Goal: Information Seeking & Learning: Learn about a topic

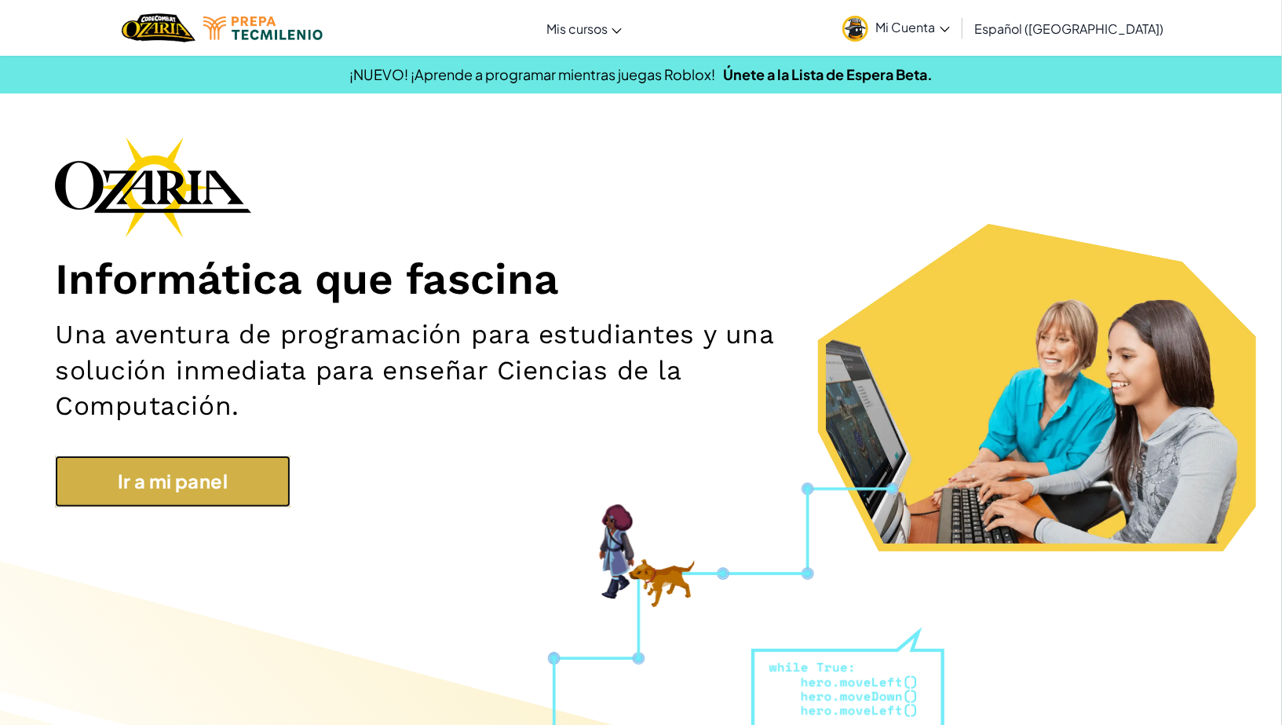
click at [166, 490] on link "Ir a mi panel" at bounding box center [173, 481] width 236 height 52
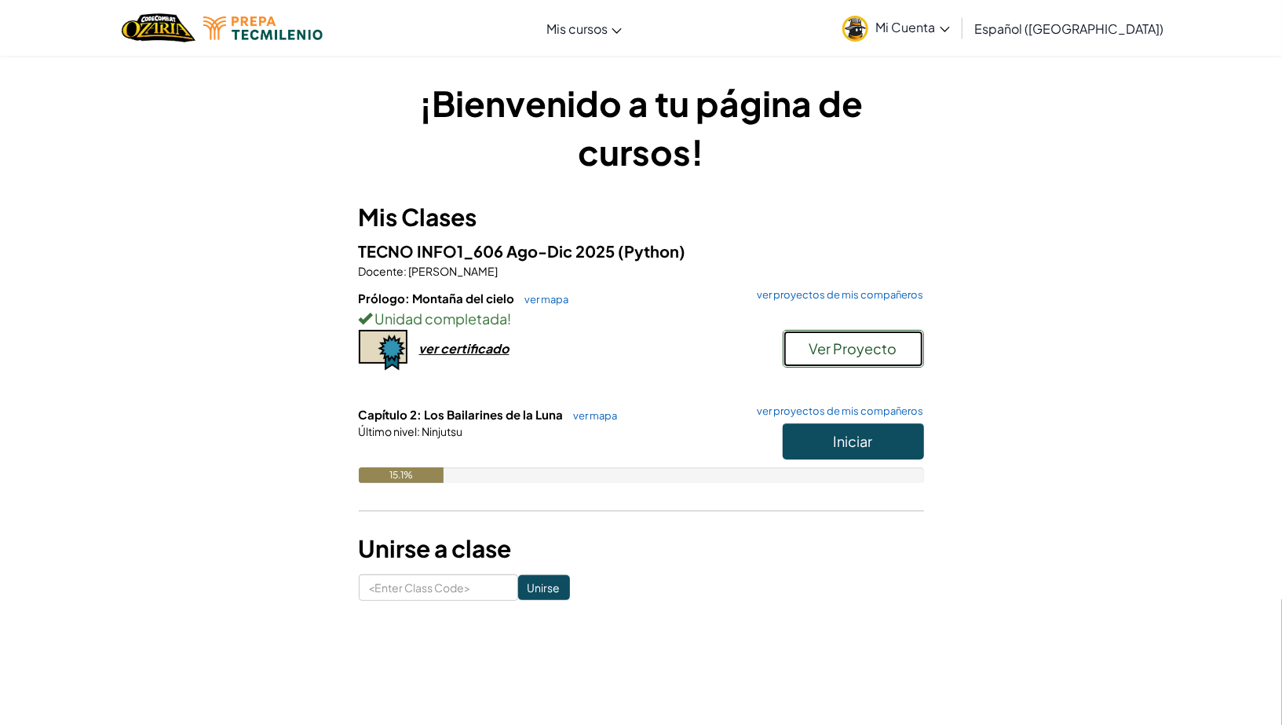
click at [822, 350] on span "Ver Proyecto" at bounding box center [853, 348] width 88 height 18
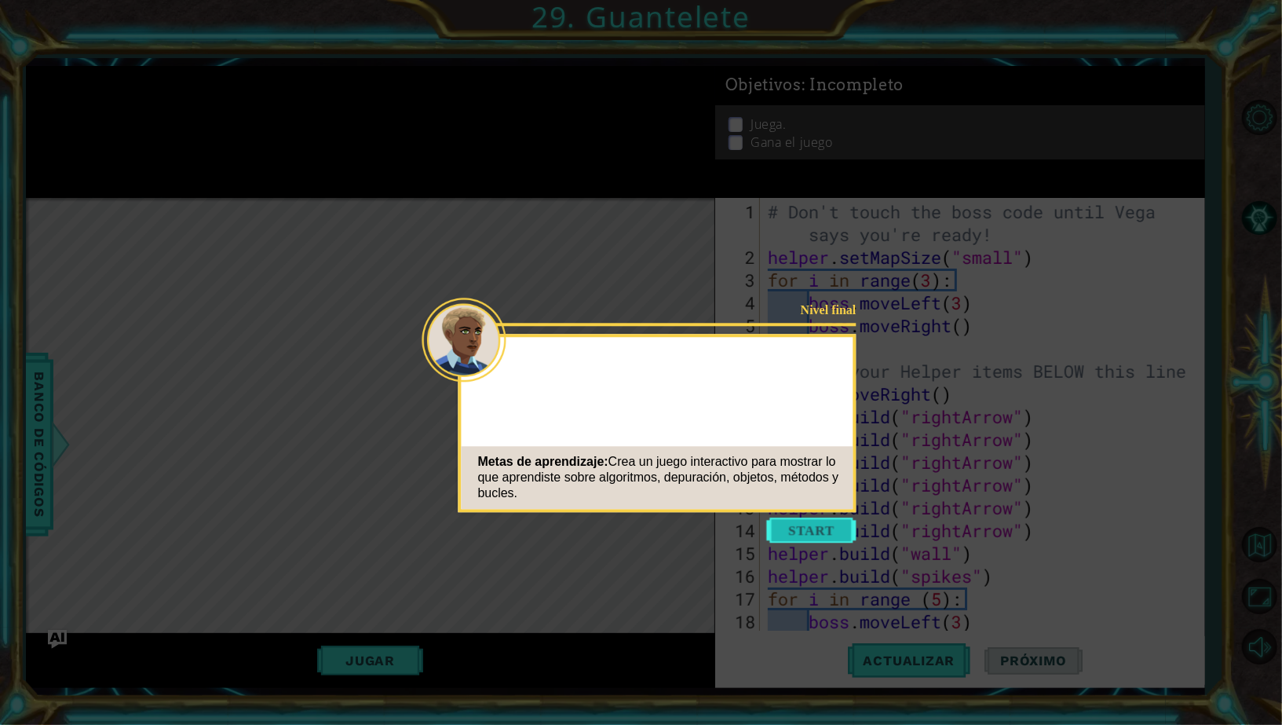
click at [844, 533] on button "Start" at bounding box center [811, 529] width 89 height 25
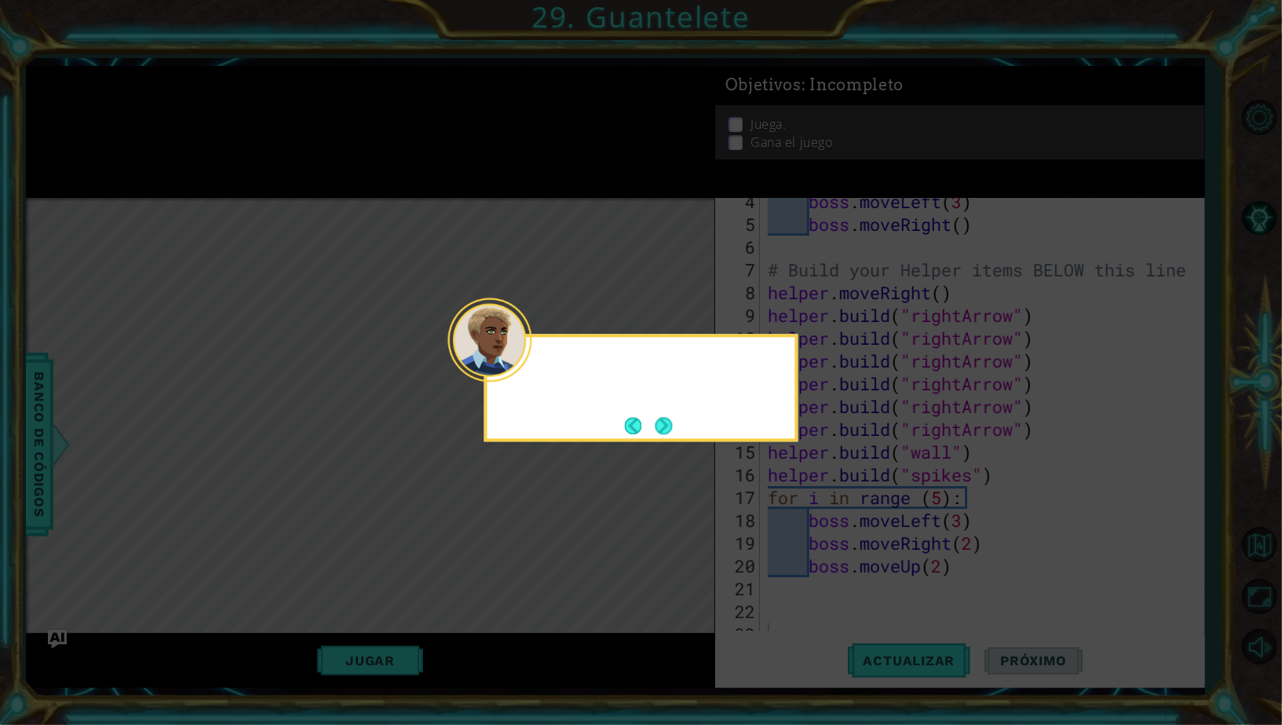
scroll to position [114, 0]
click at [670, 421] on button "Next" at bounding box center [663, 425] width 17 height 17
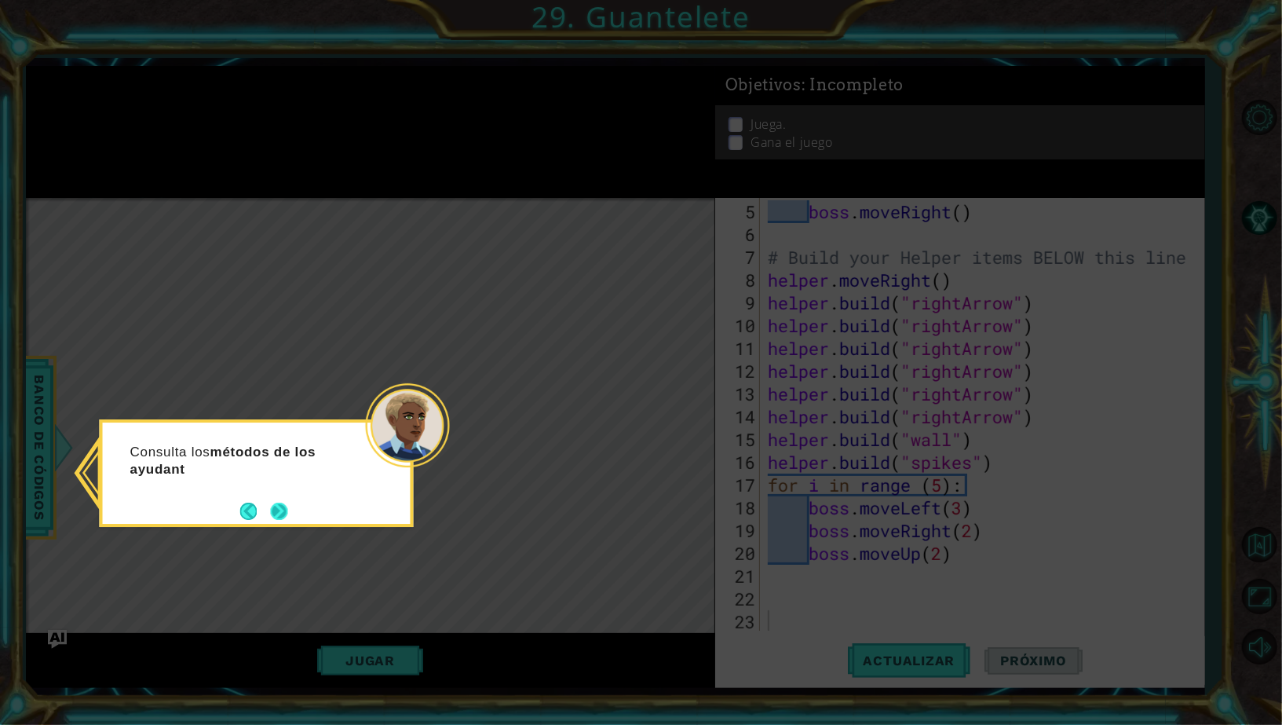
click at [275, 515] on button "Next" at bounding box center [278, 510] width 17 height 17
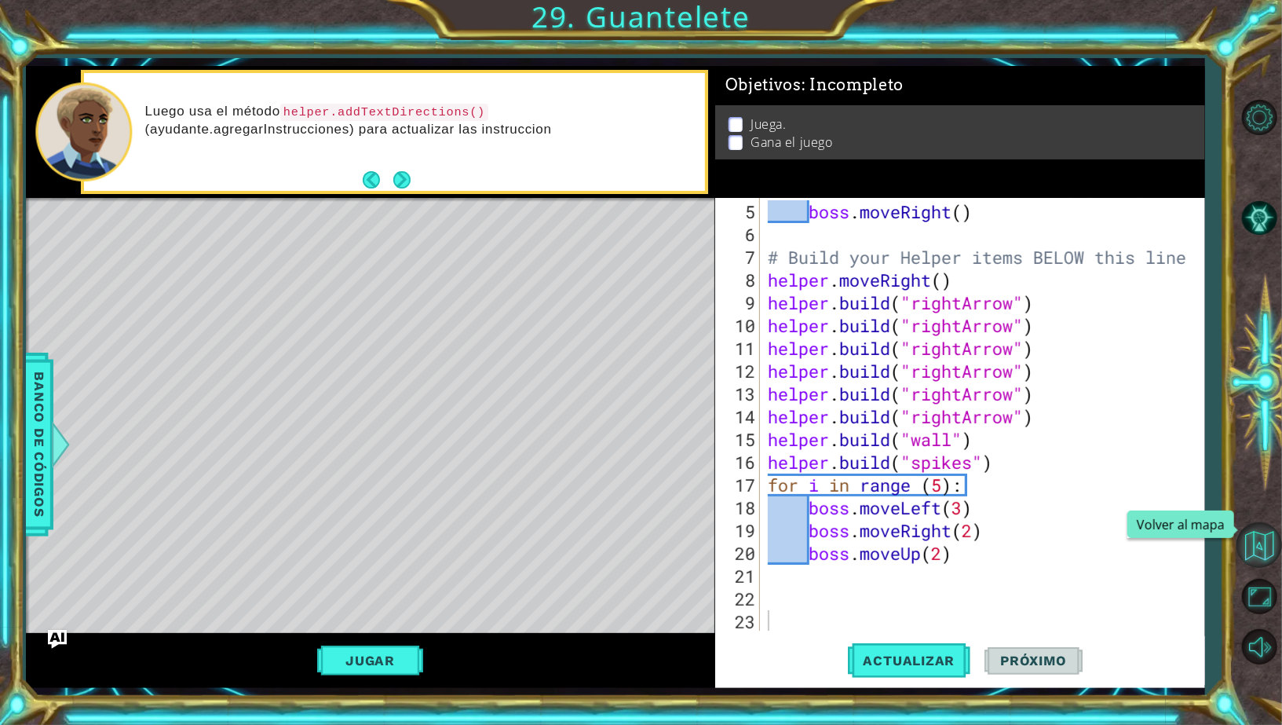
click at [1262, 561] on button "Volver al mapa" at bounding box center [1259, 545] width 46 height 46
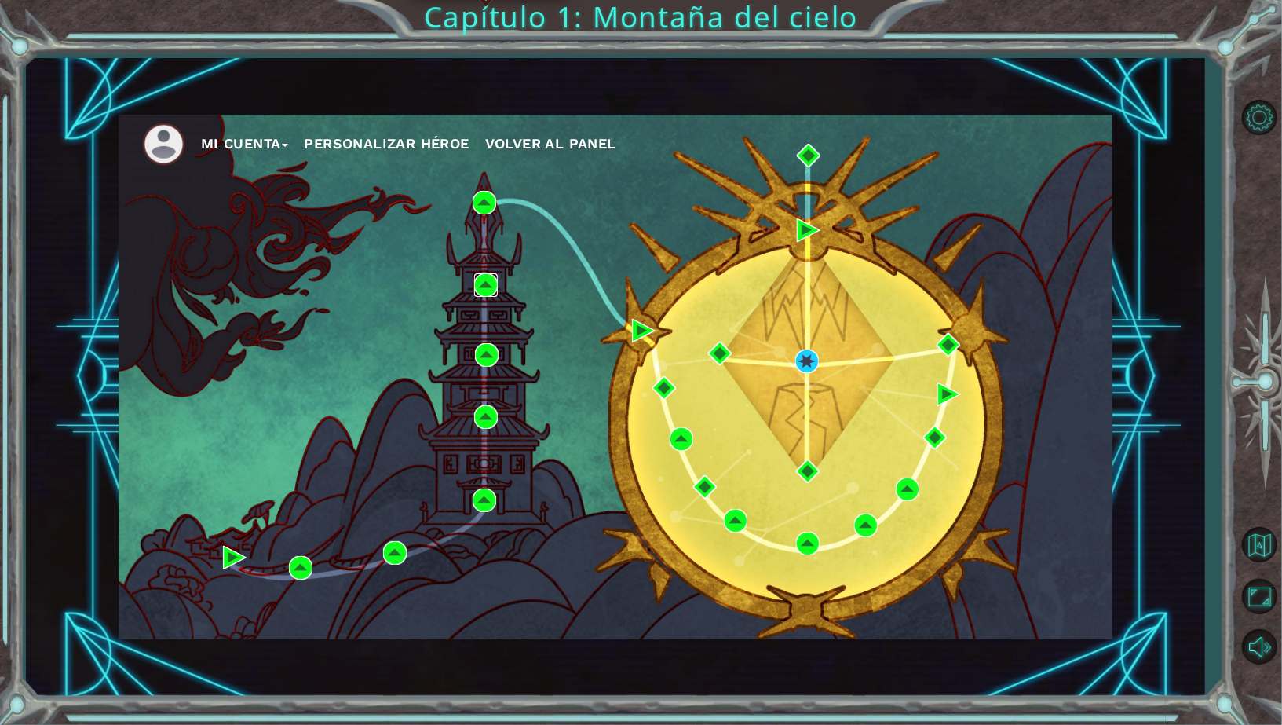
click at [488, 290] on img at bounding box center [486, 285] width 24 height 24
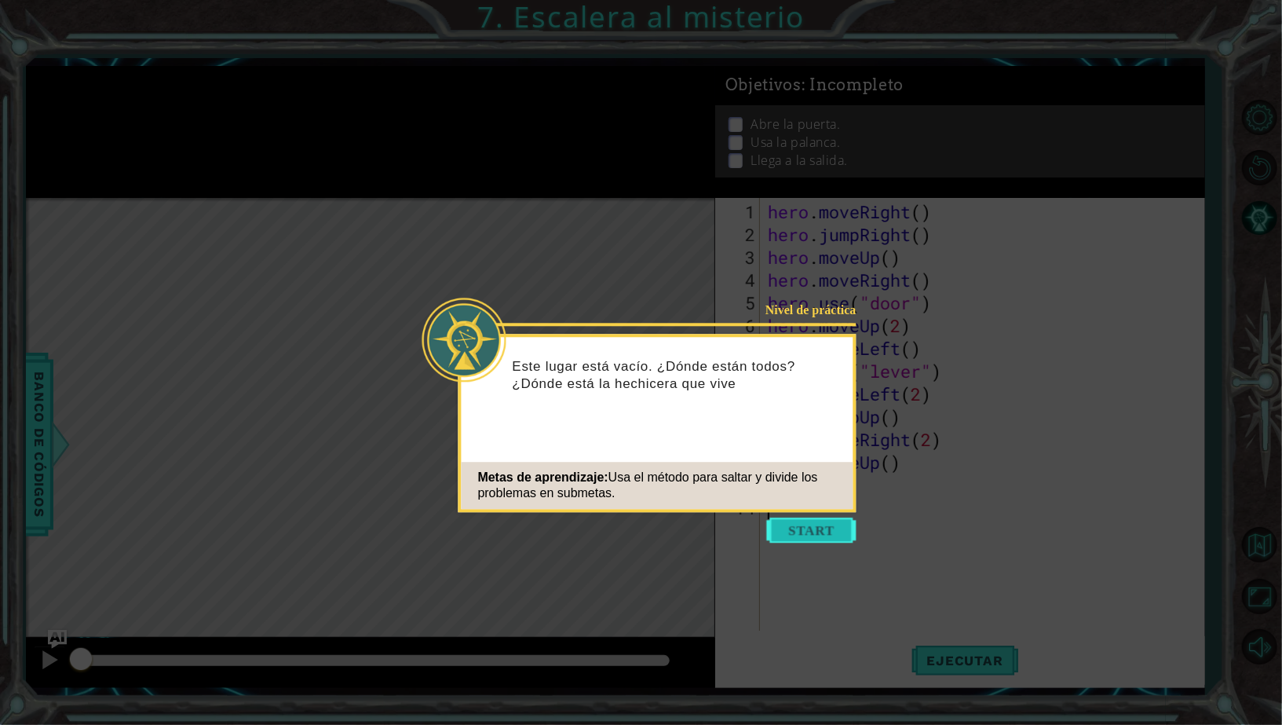
click at [786, 529] on button "Start" at bounding box center [811, 529] width 89 height 25
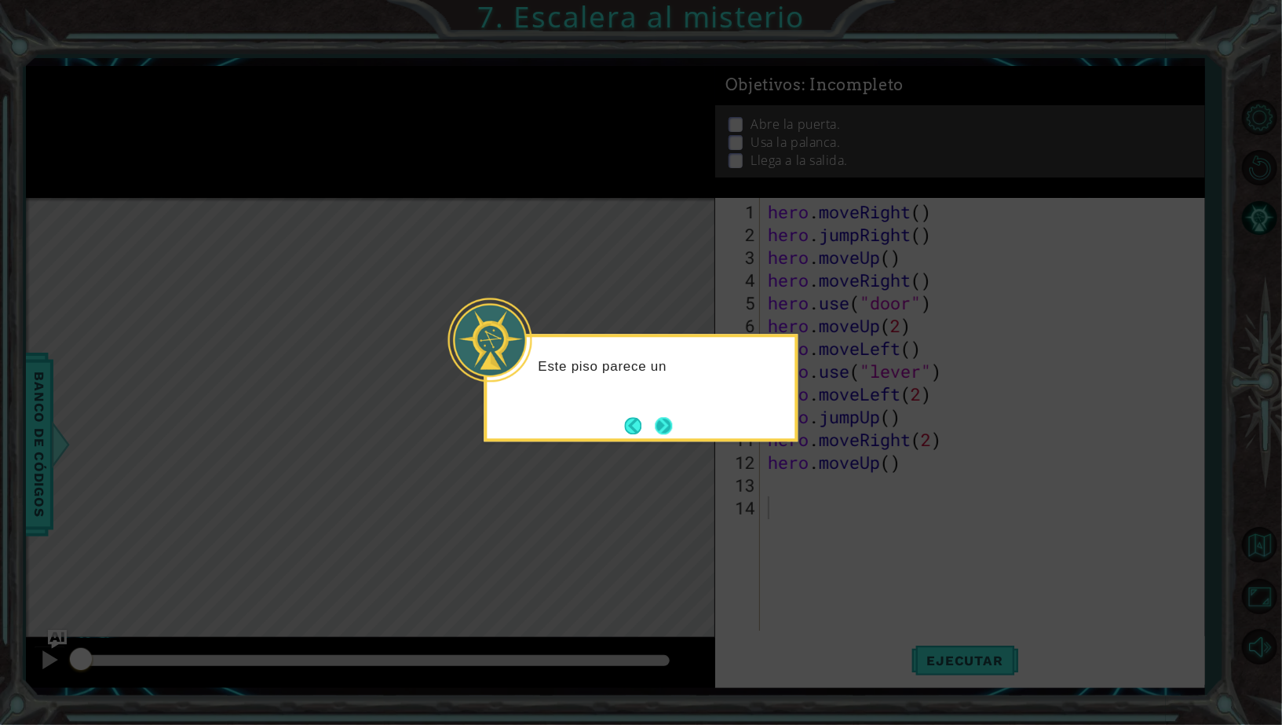
click at [667, 418] on button "Next" at bounding box center [663, 425] width 17 height 17
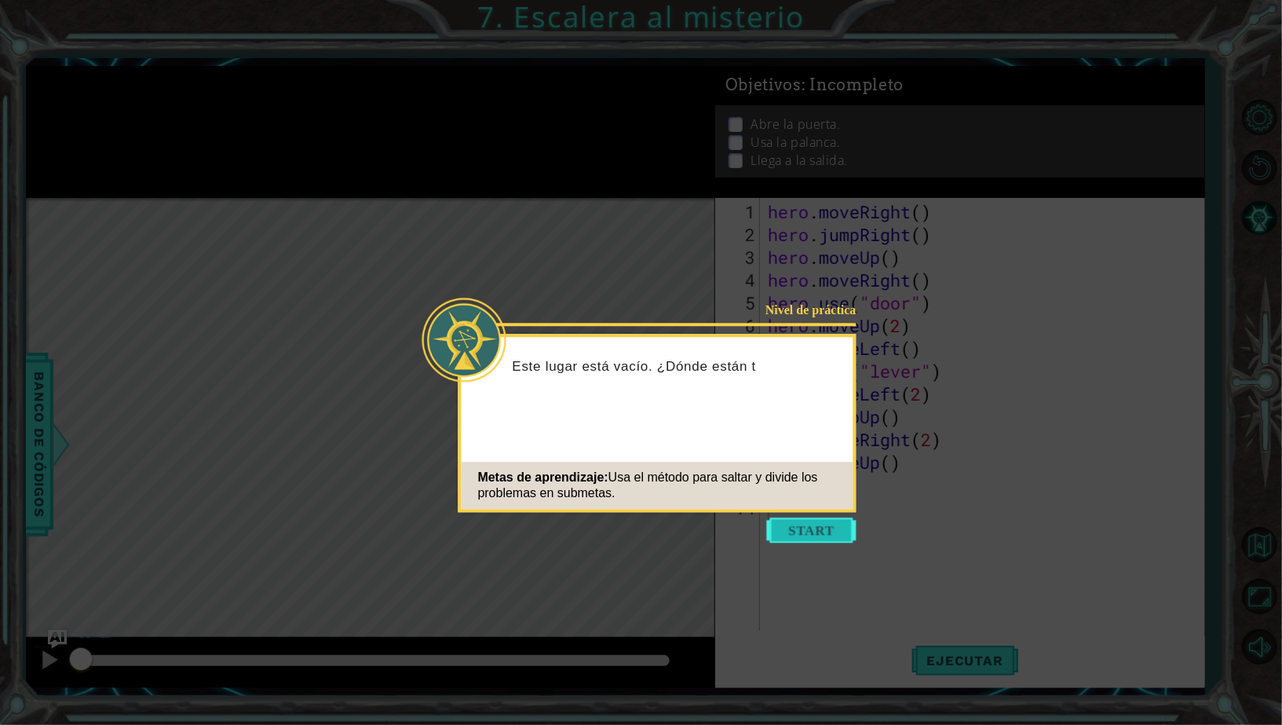
click at [838, 538] on button "Start" at bounding box center [811, 529] width 89 height 25
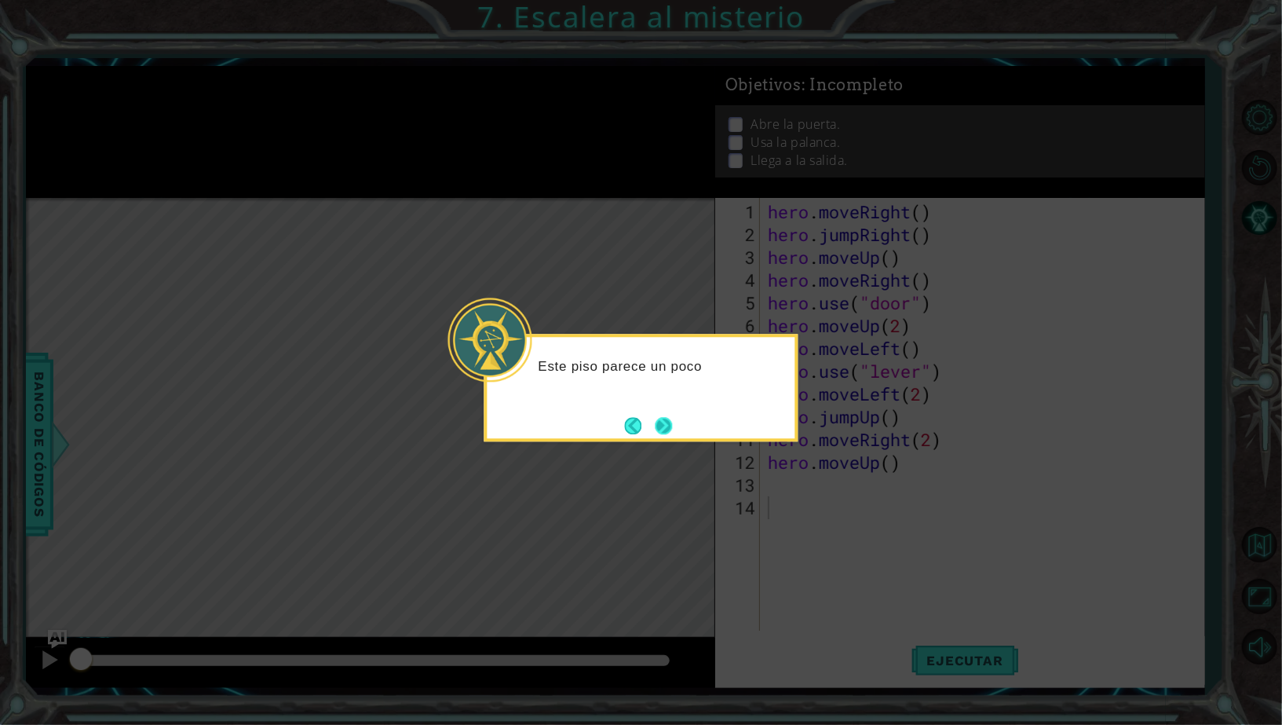
click at [667, 417] on button "Next" at bounding box center [663, 425] width 17 height 17
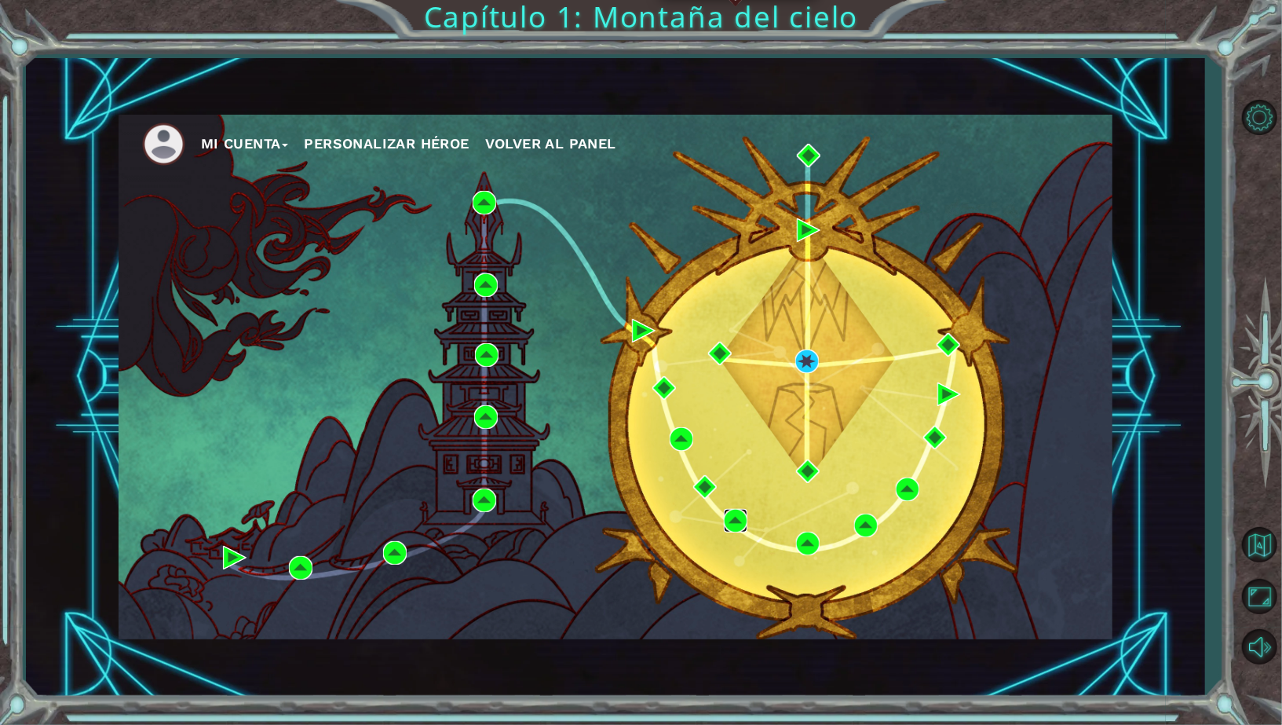
click at [731, 517] on img at bounding box center [736, 521] width 24 height 24
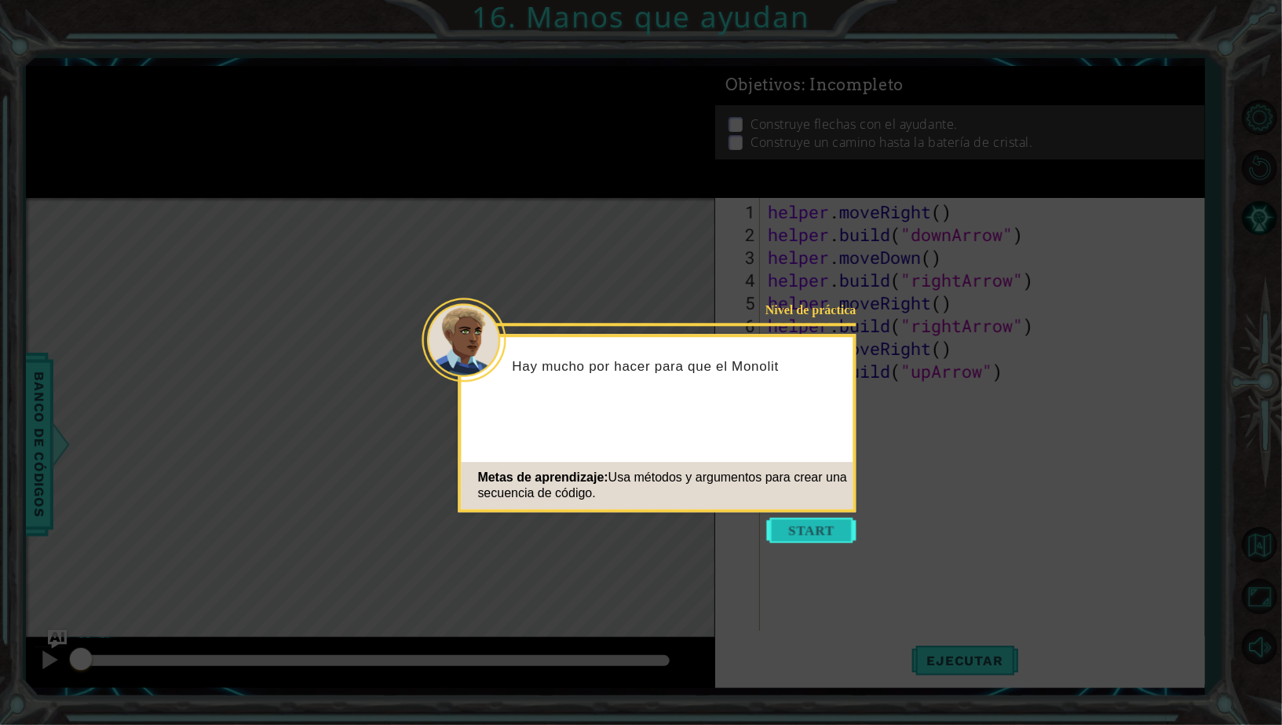
click at [787, 533] on button "Start" at bounding box center [811, 529] width 89 height 25
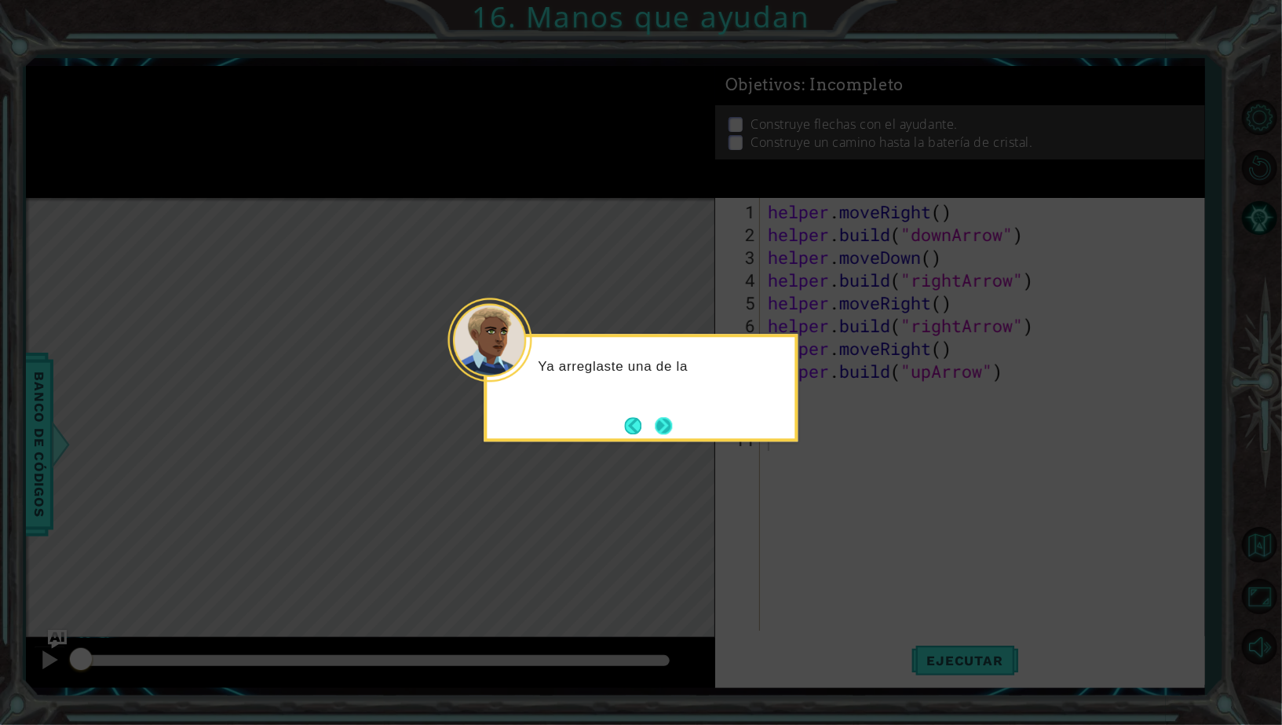
click at [669, 420] on button "Next" at bounding box center [663, 426] width 22 height 22
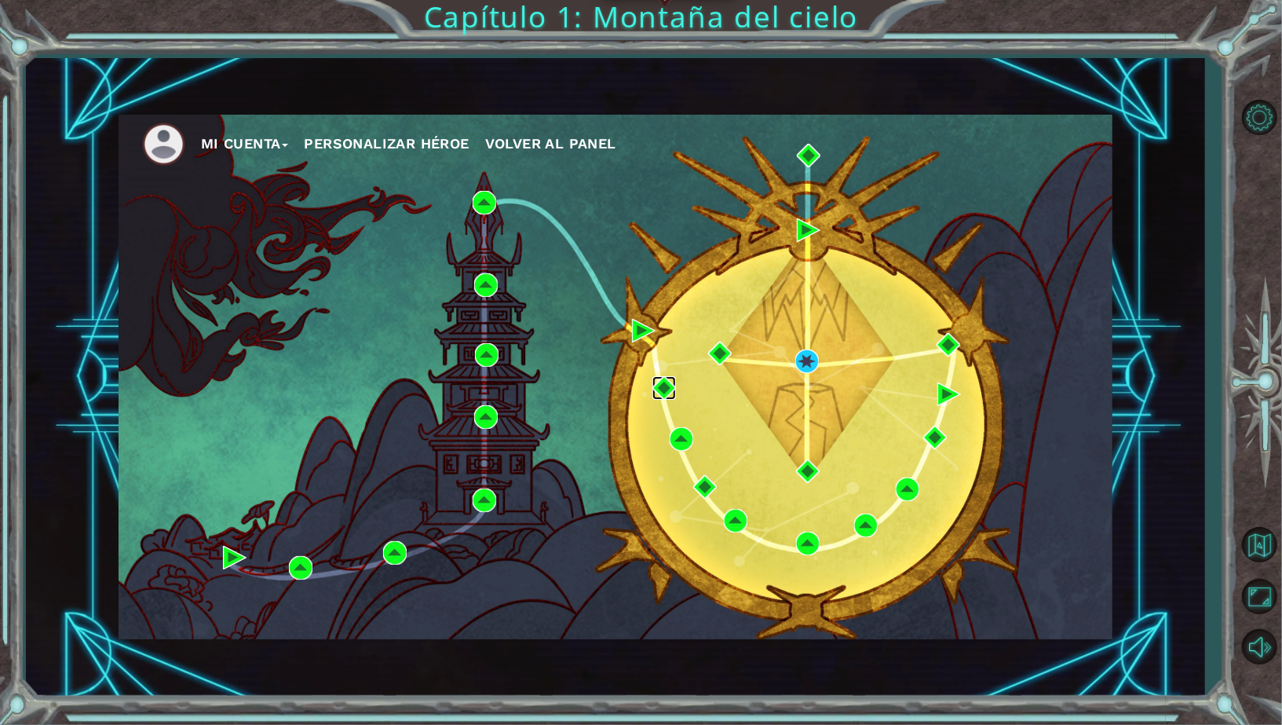
click at [660, 385] on img at bounding box center [664, 388] width 24 height 24
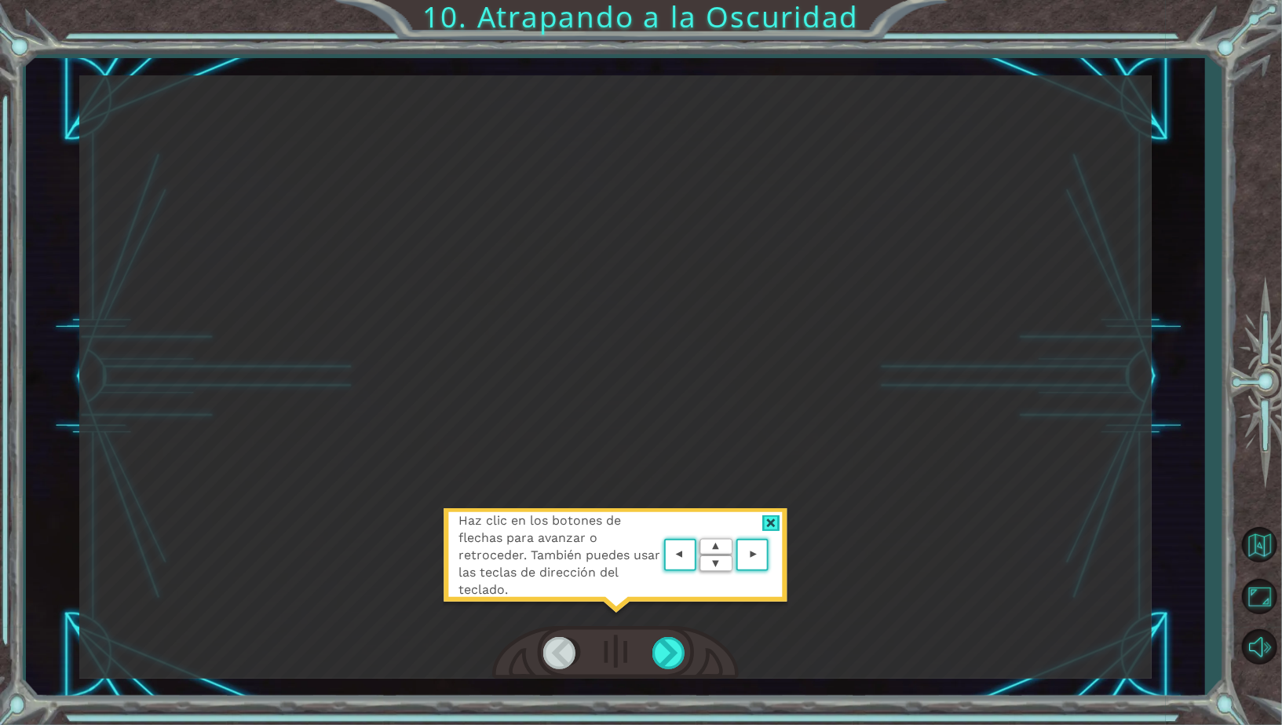
click at [771, 518] on div at bounding box center [771, 523] width 18 height 16
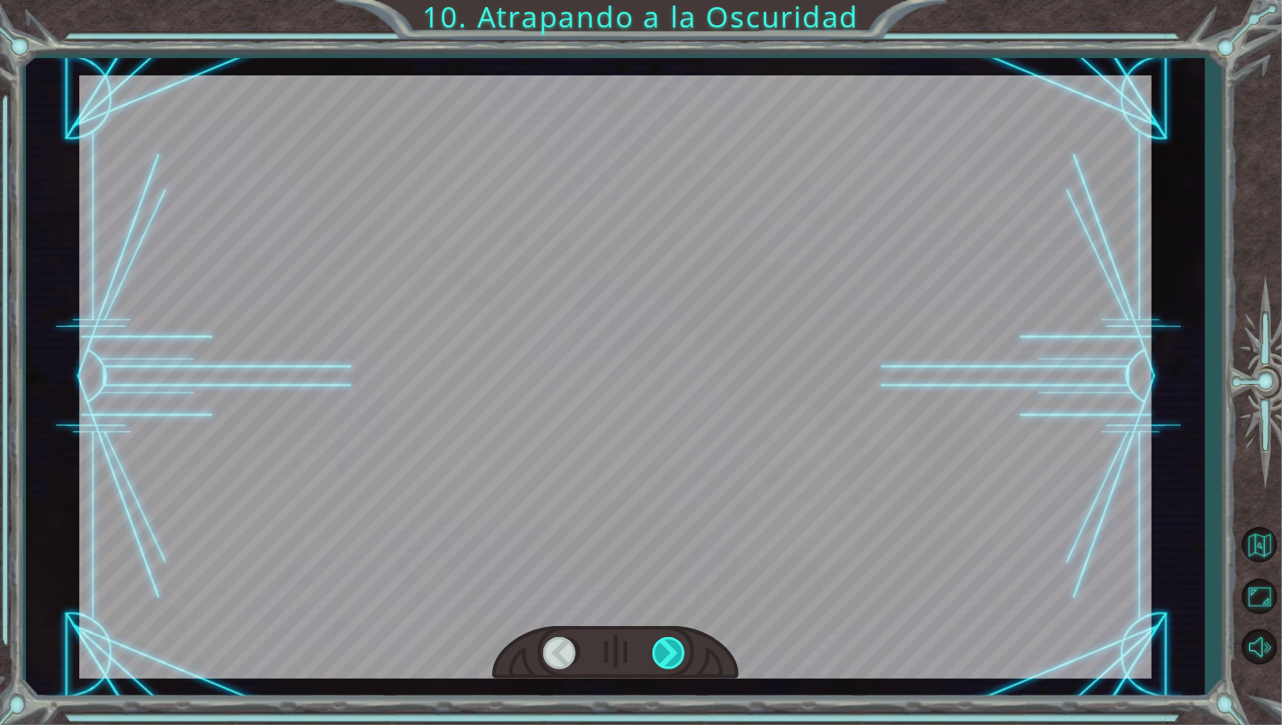
click at [677, 645] on div at bounding box center [669, 653] width 35 height 32
